Goal: Book appointment/travel/reservation

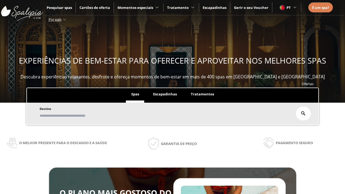
click at [165, 94] on span "Escapadinhas" at bounding box center [165, 94] width 24 height 5
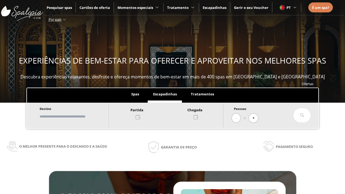
click at [73, 116] on input "text" at bounding box center [71, 116] width 67 height 9
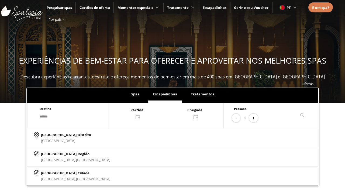
type input "******"
click at [54, 172] on p "[GEOGRAPHIC_DATA], Cidade" at bounding box center [75, 173] width 69 height 6
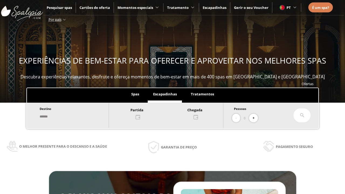
click at [168, 113] on div at bounding box center [166, 113] width 114 height 13
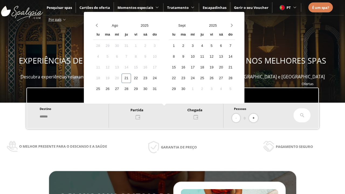
click at [149, 78] on div "23" at bounding box center [144, 78] width 9 height 9
click at [158, 78] on div "24" at bounding box center [154, 78] width 9 height 9
click at [254, 117] on button "+" at bounding box center [253, 118] width 9 height 9
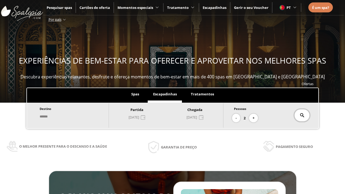
click at [300, 115] on icon at bounding box center [302, 115] width 4 height 4
